Goal: Transaction & Acquisition: Purchase product/service

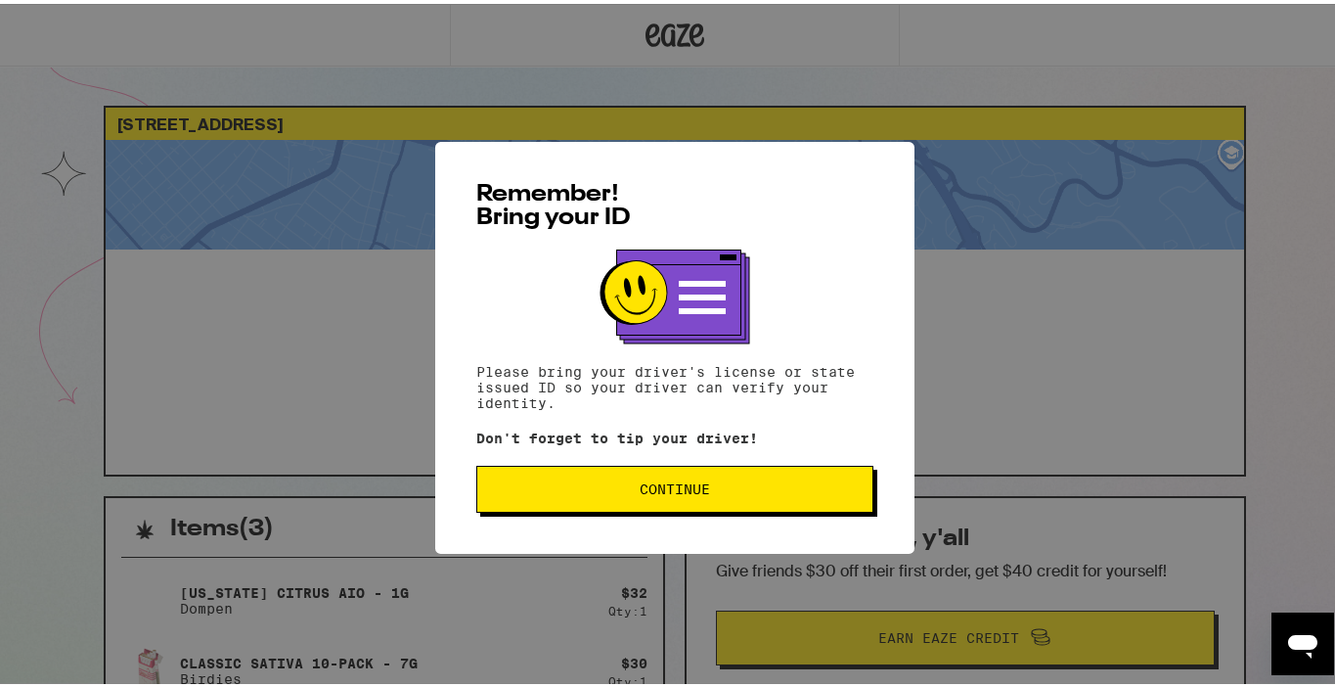
click at [641, 472] on button "Continue" at bounding box center [674, 485] width 397 height 47
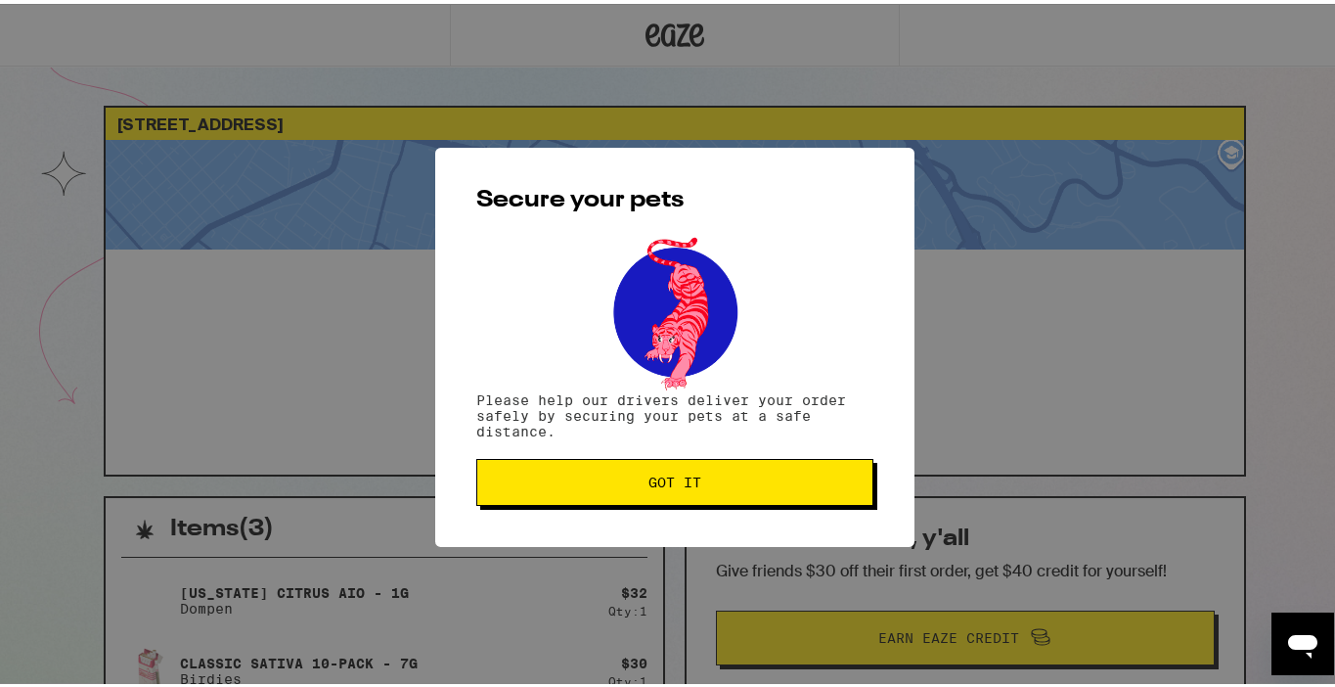
click at [640, 484] on span "Got it" at bounding box center [675, 478] width 364 height 14
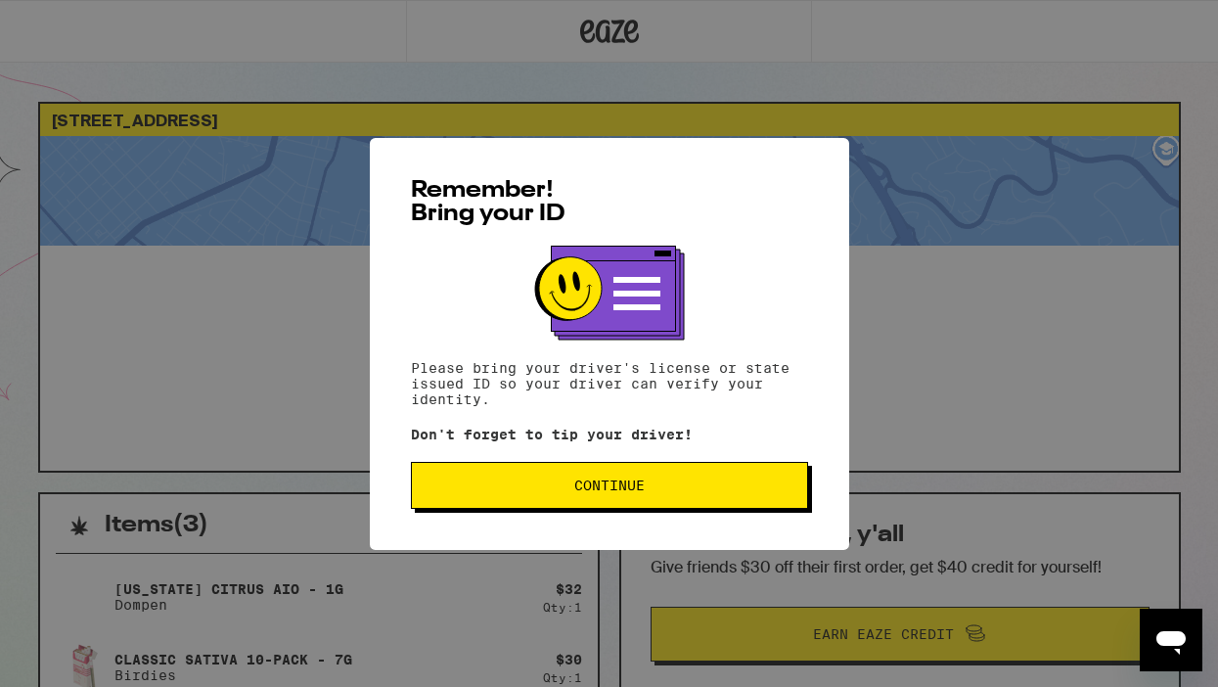
click at [589, 487] on span "Continue" at bounding box center [609, 485] width 70 height 14
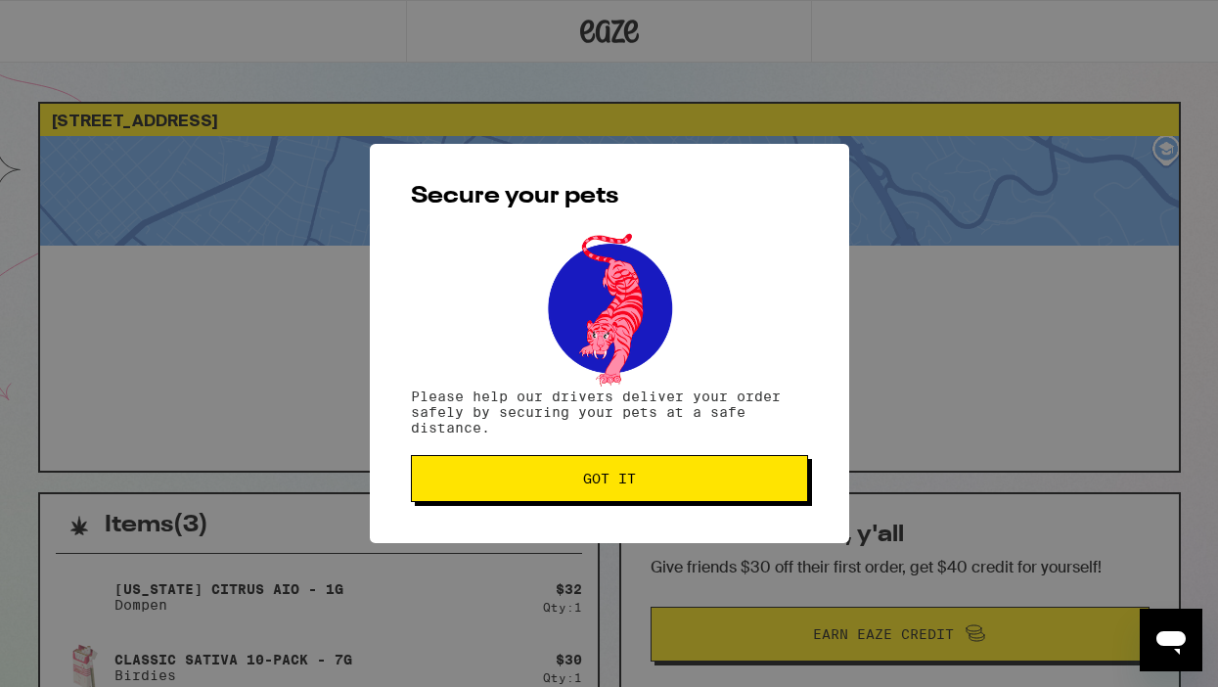
click at [589, 485] on span "Got it" at bounding box center [609, 478] width 53 height 14
